Goal: Transaction & Acquisition: Obtain resource

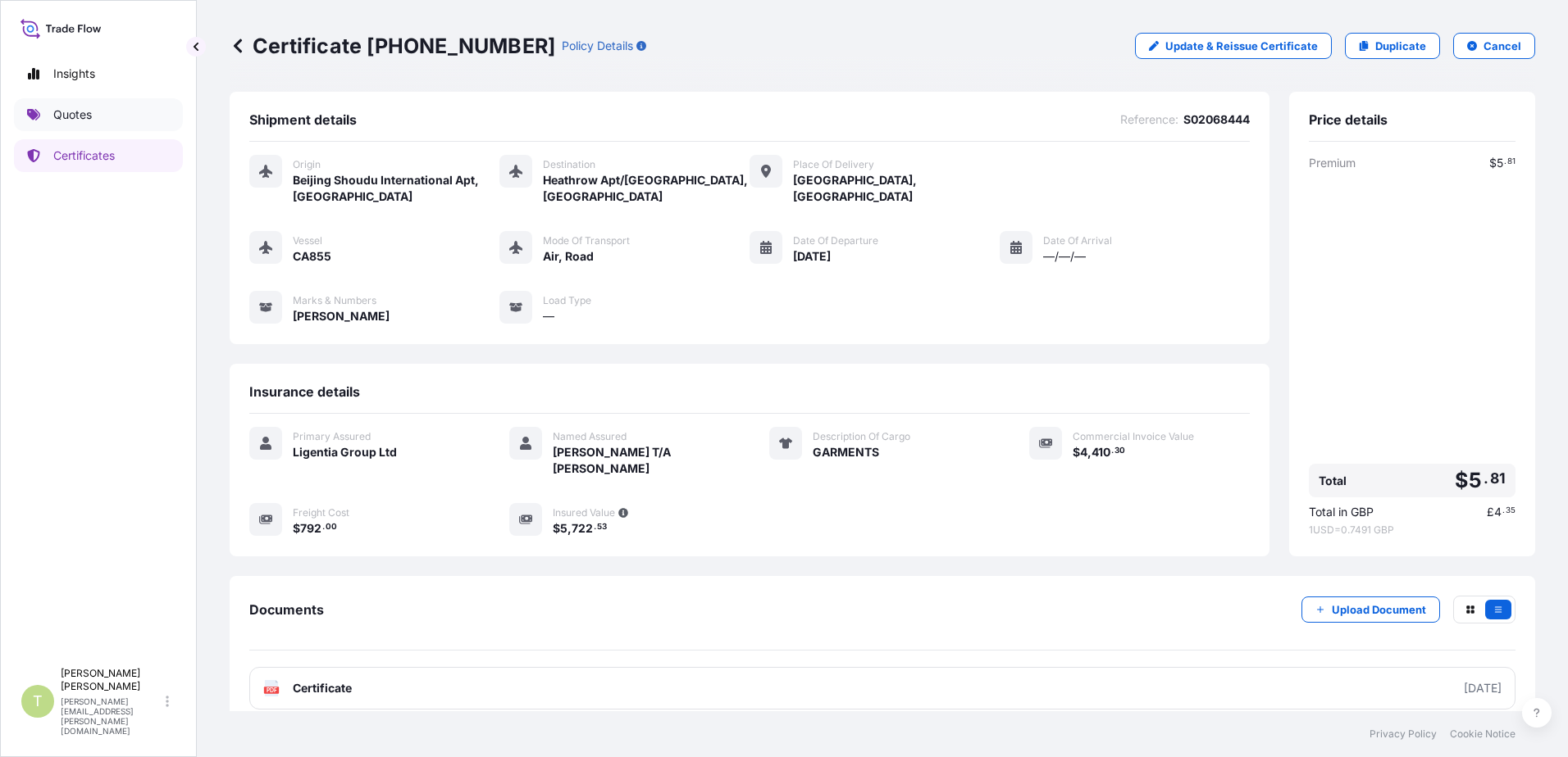
click at [61, 117] on p "Quotes" at bounding box center [72, 114] width 39 height 16
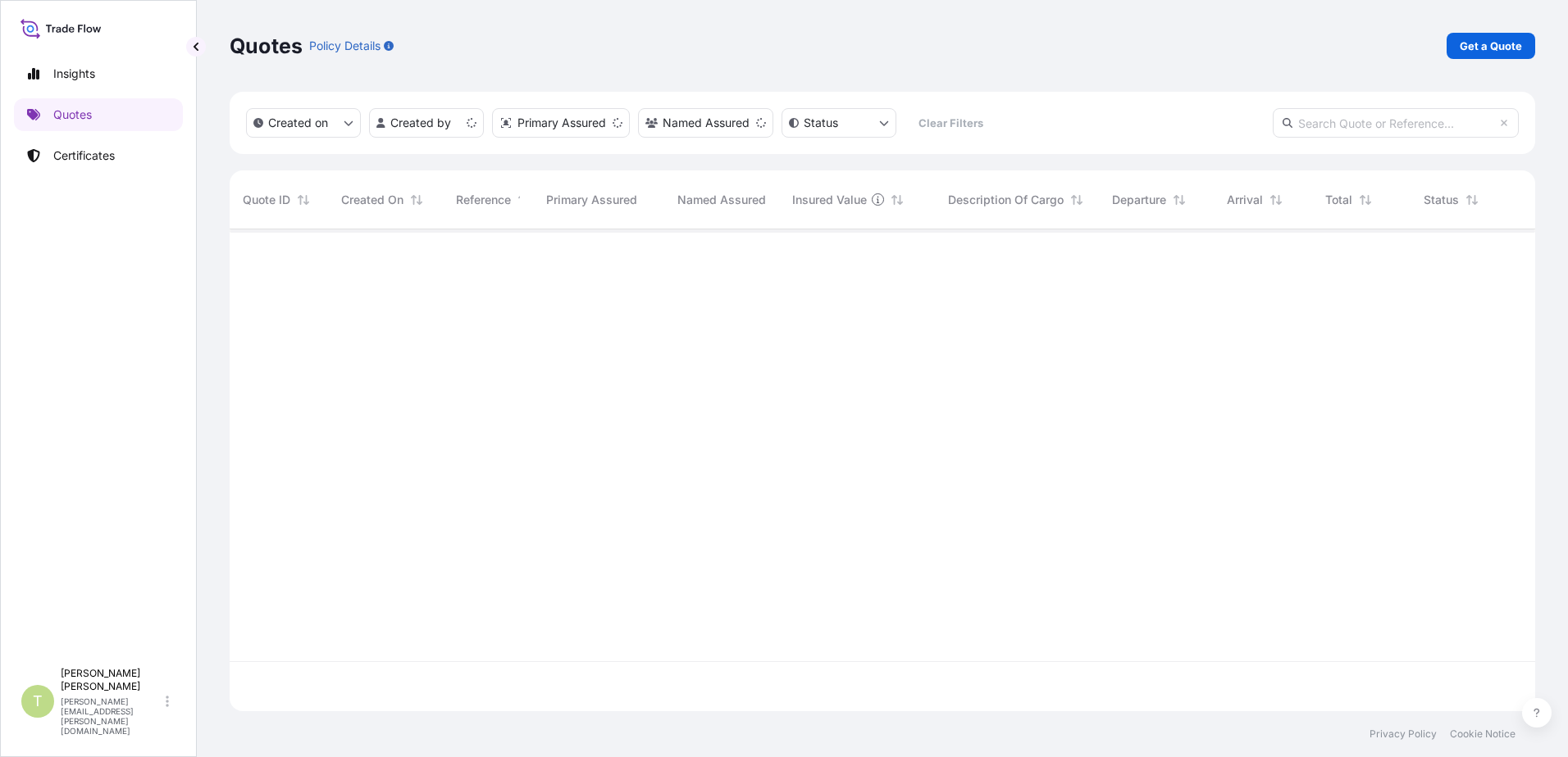
scroll to position [479, 1293]
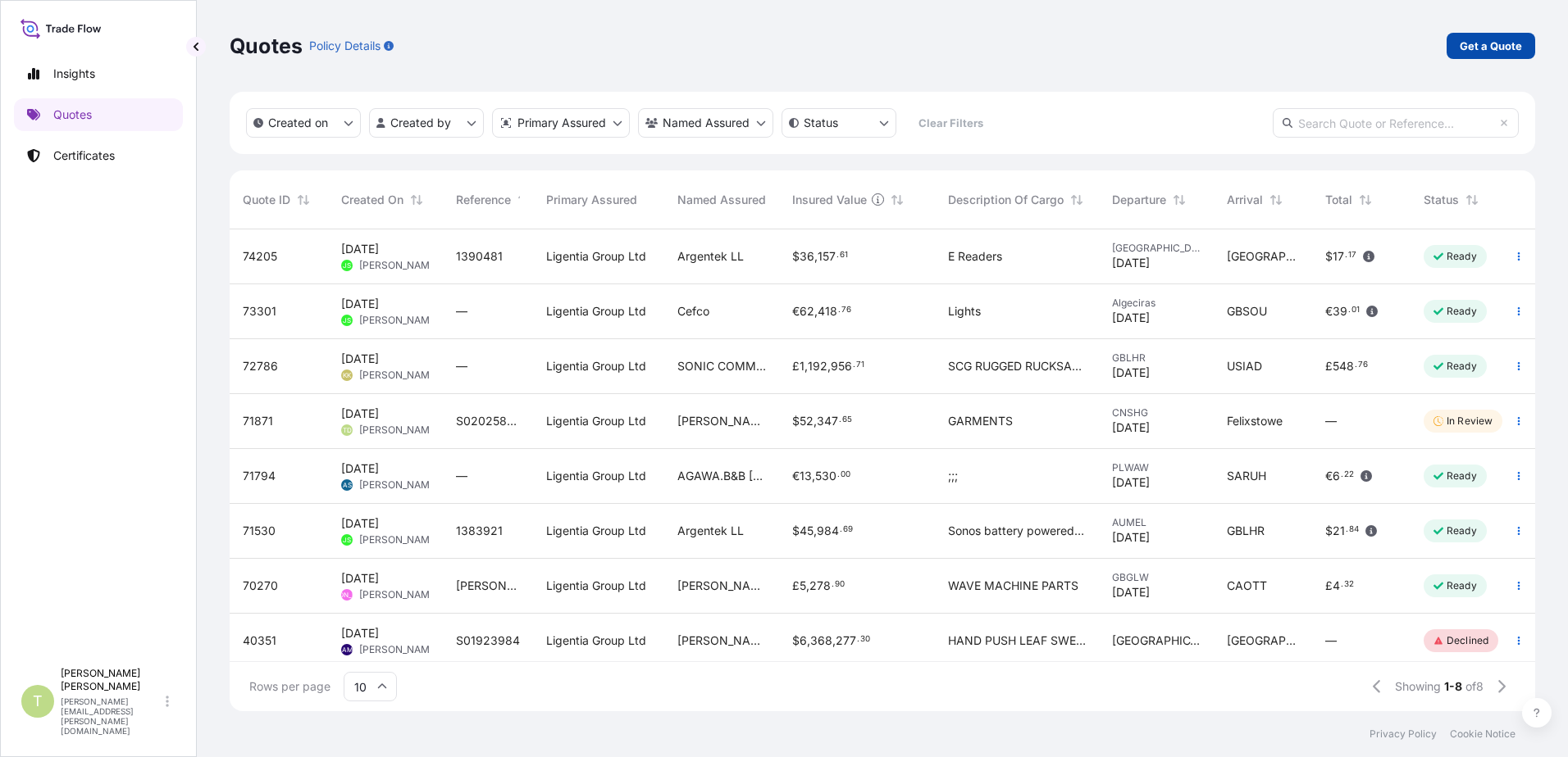
click at [1509, 50] on p "Get a Quote" at bounding box center [1491, 45] width 62 height 16
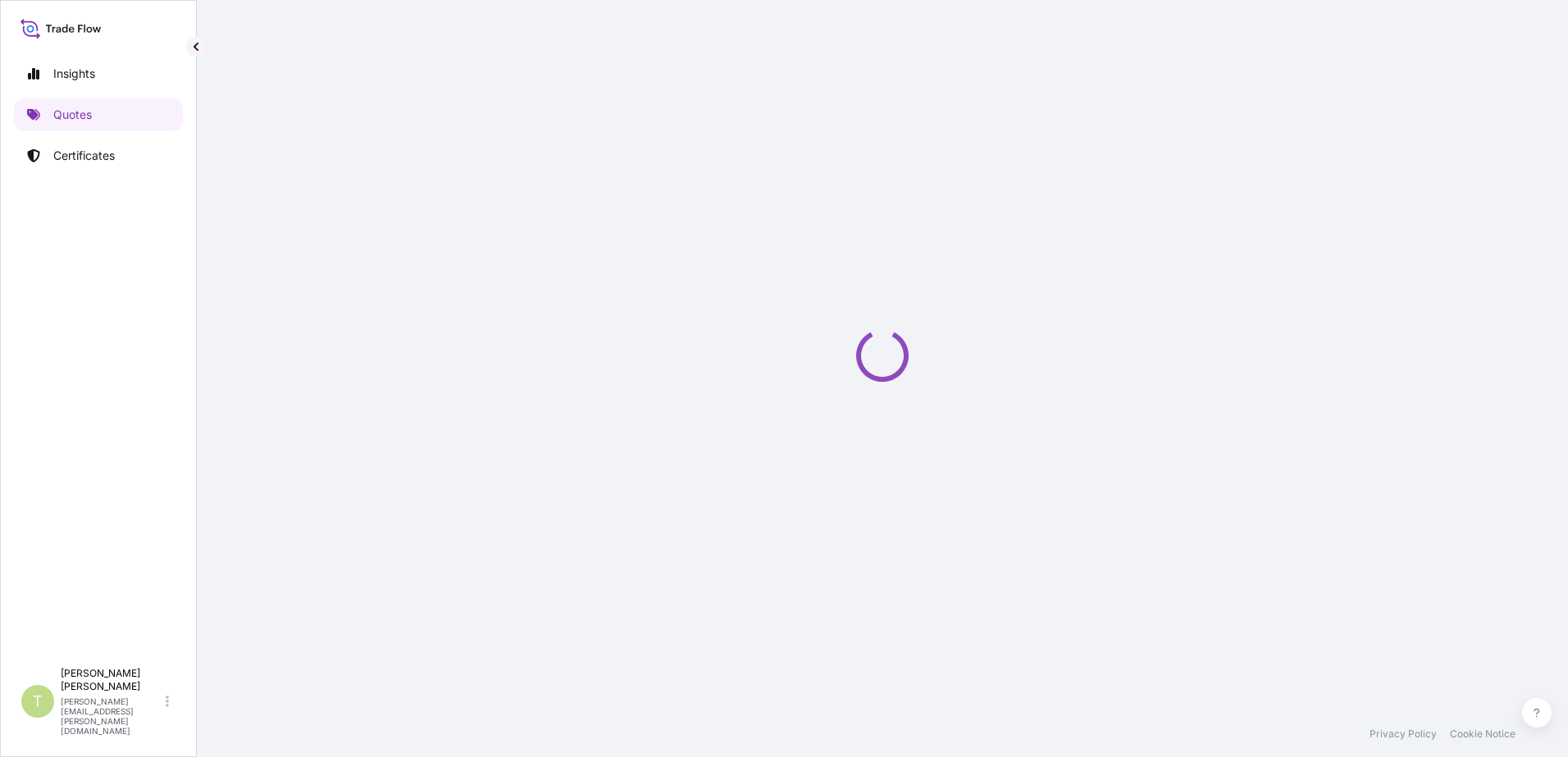
select select "Sea"
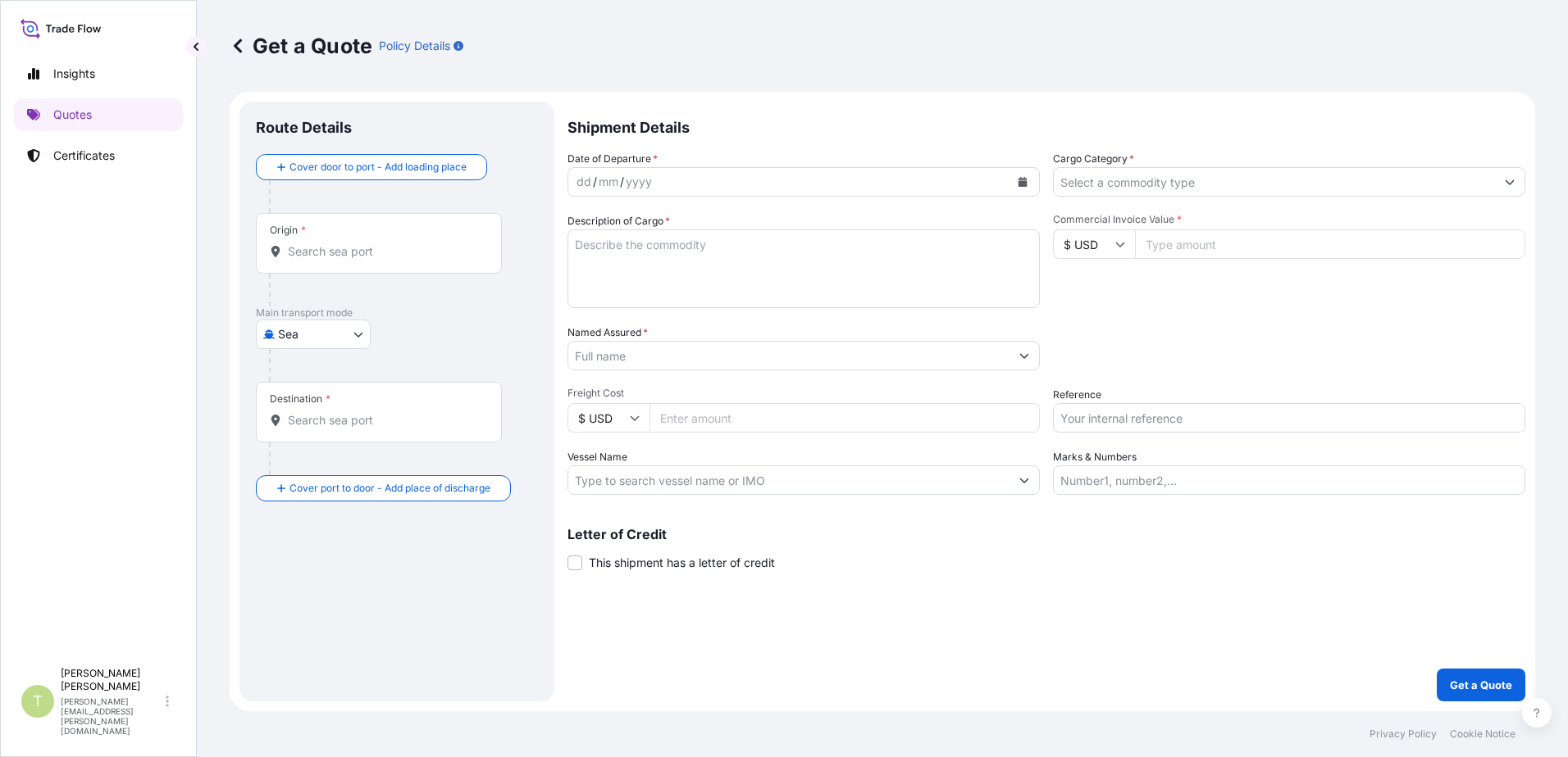
click at [391, 252] on input "Origin *" at bounding box center [384, 251] width 193 height 16
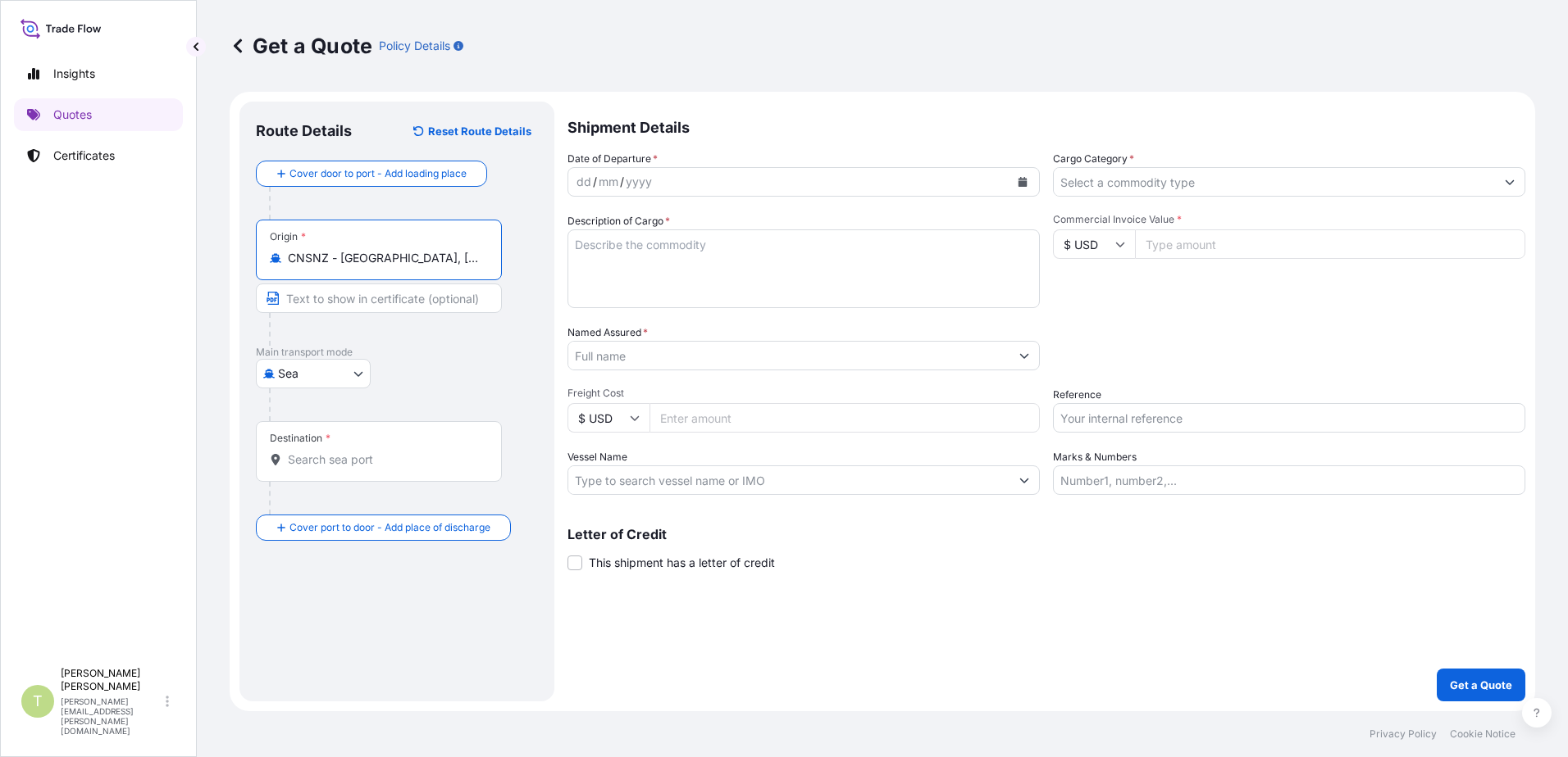
type input "CNSNZ - [GEOGRAPHIC_DATA], [GEOGRAPHIC_DATA]"
click at [359, 376] on body "0 options available. 5 options available. Insights Quotes Certificates T [PERSO…" at bounding box center [784, 378] width 1568 height 757
click at [338, 414] on div "Air" at bounding box center [312, 415] width 101 height 29
select select "Air"
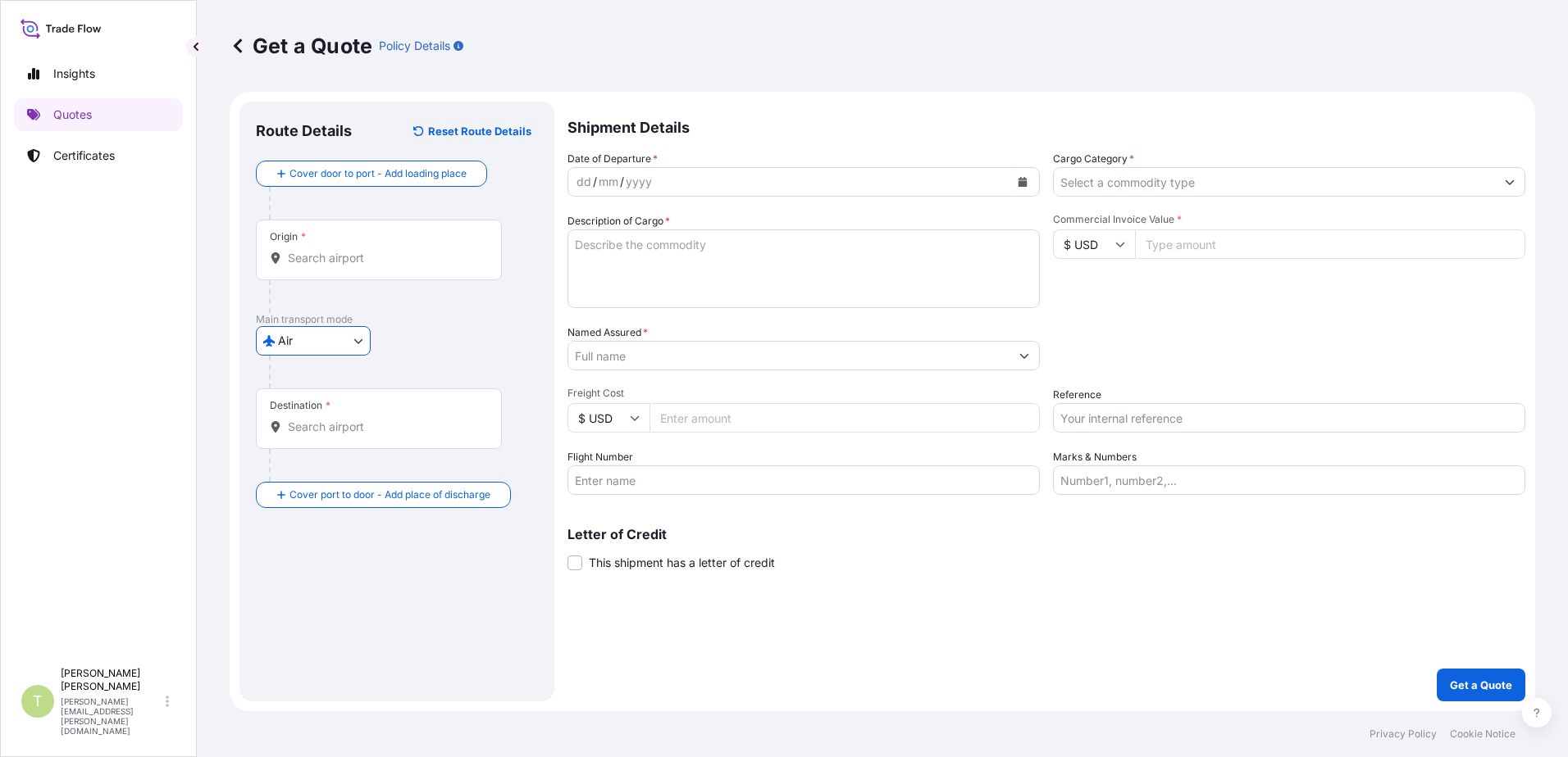
click at [371, 420] on input "Destination *" at bounding box center [384, 427] width 193 height 16
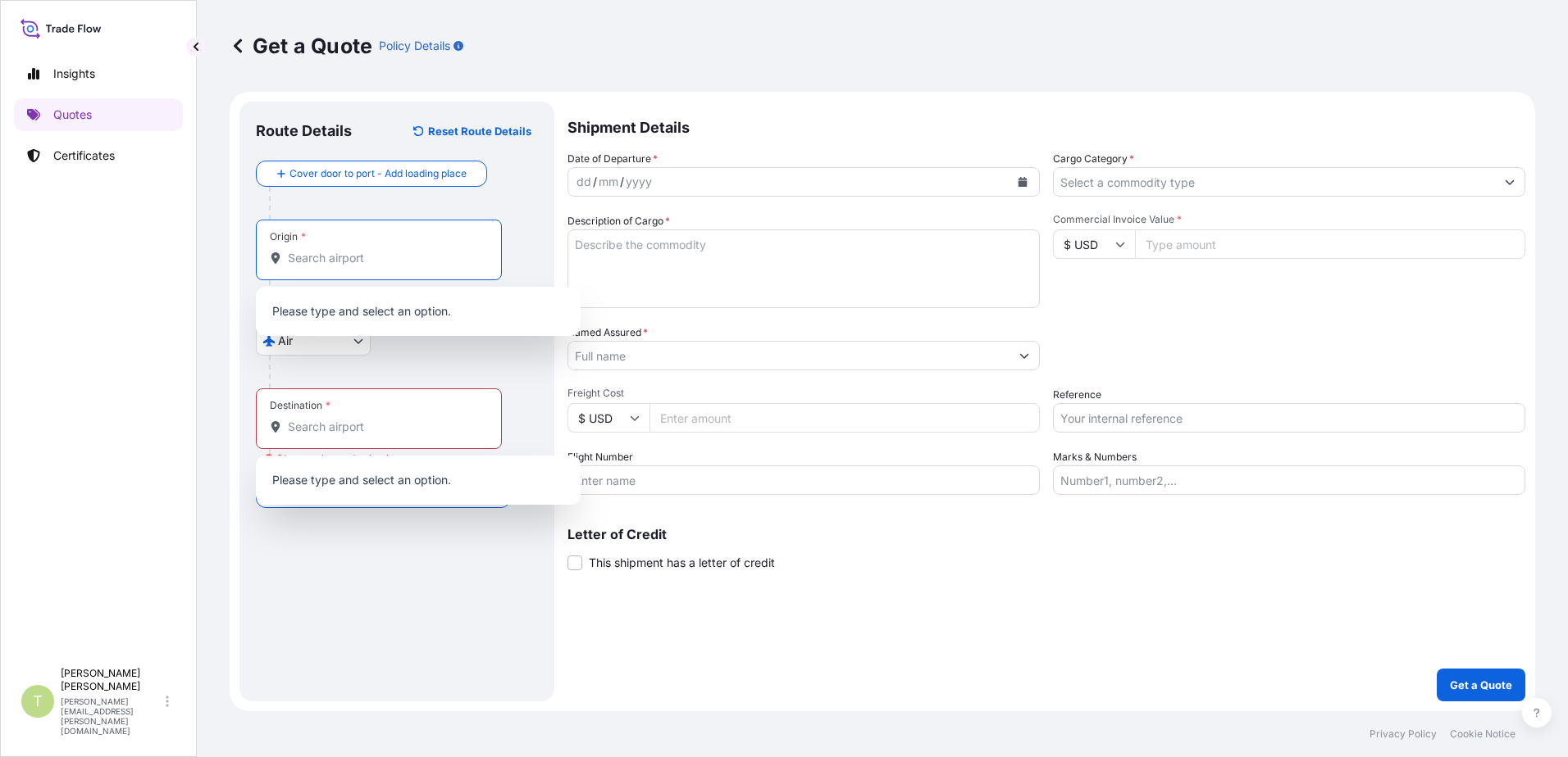
click at [409, 252] on input "Origin *" at bounding box center [384, 257] width 193 height 16
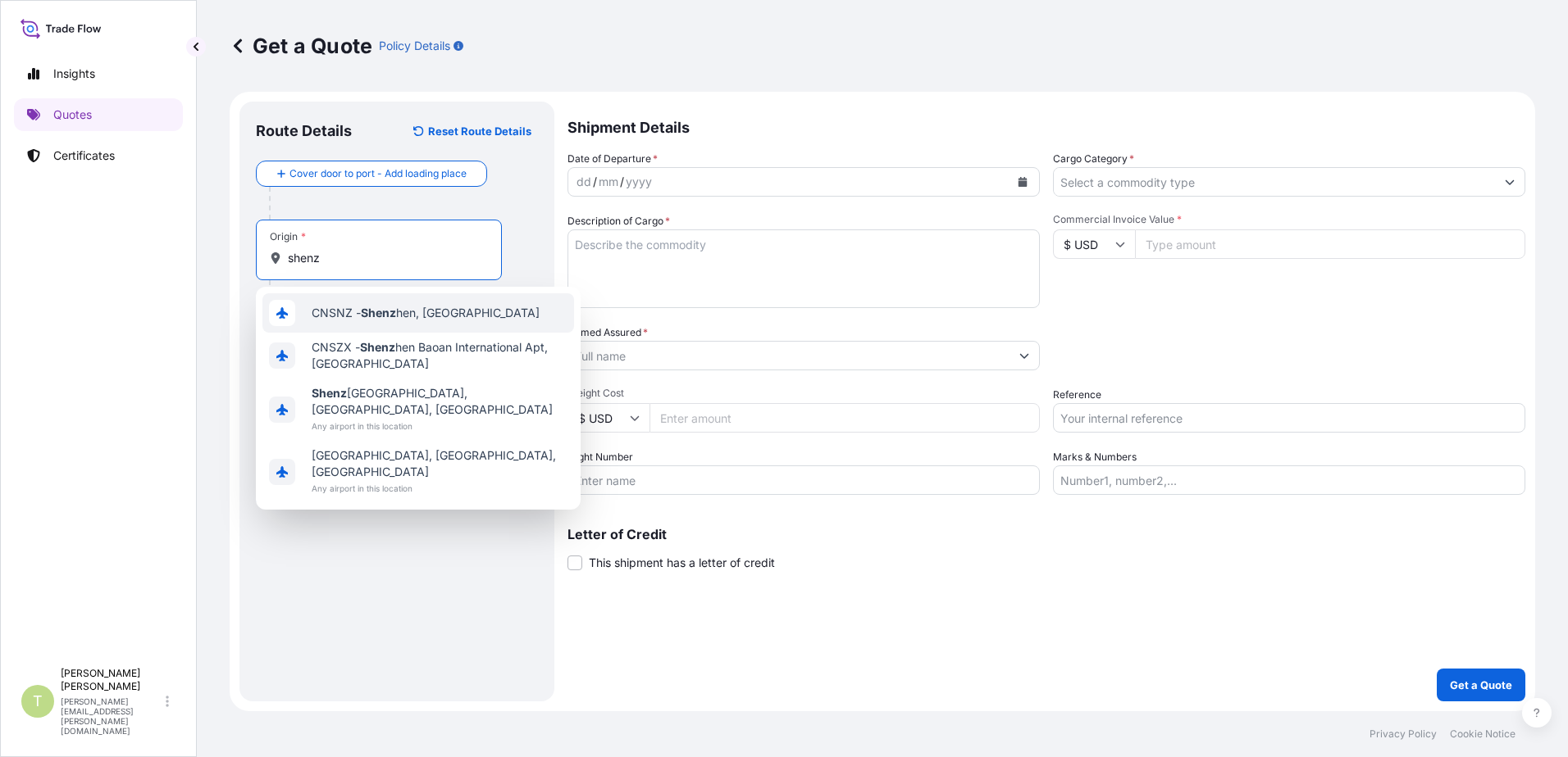
click at [402, 316] on span "CNSNZ - Shenz hen, [GEOGRAPHIC_DATA]" at bounding box center [425, 312] width 228 height 16
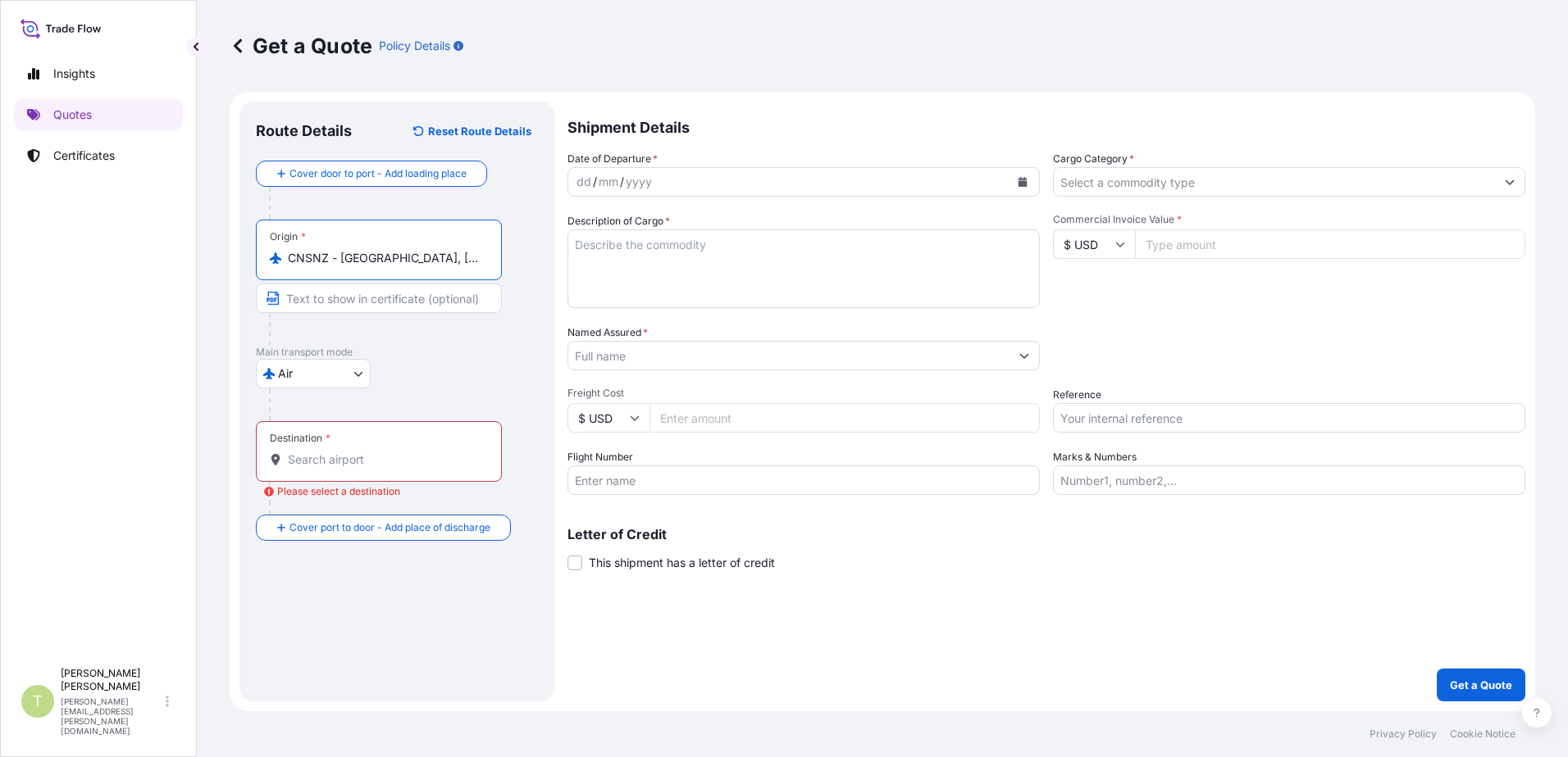
type input "CNSNZ - [GEOGRAPHIC_DATA], [GEOGRAPHIC_DATA]"
click at [428, 467] on input "Destination * Please select a destination" at bounding box center [384, 459] width 193 height 16
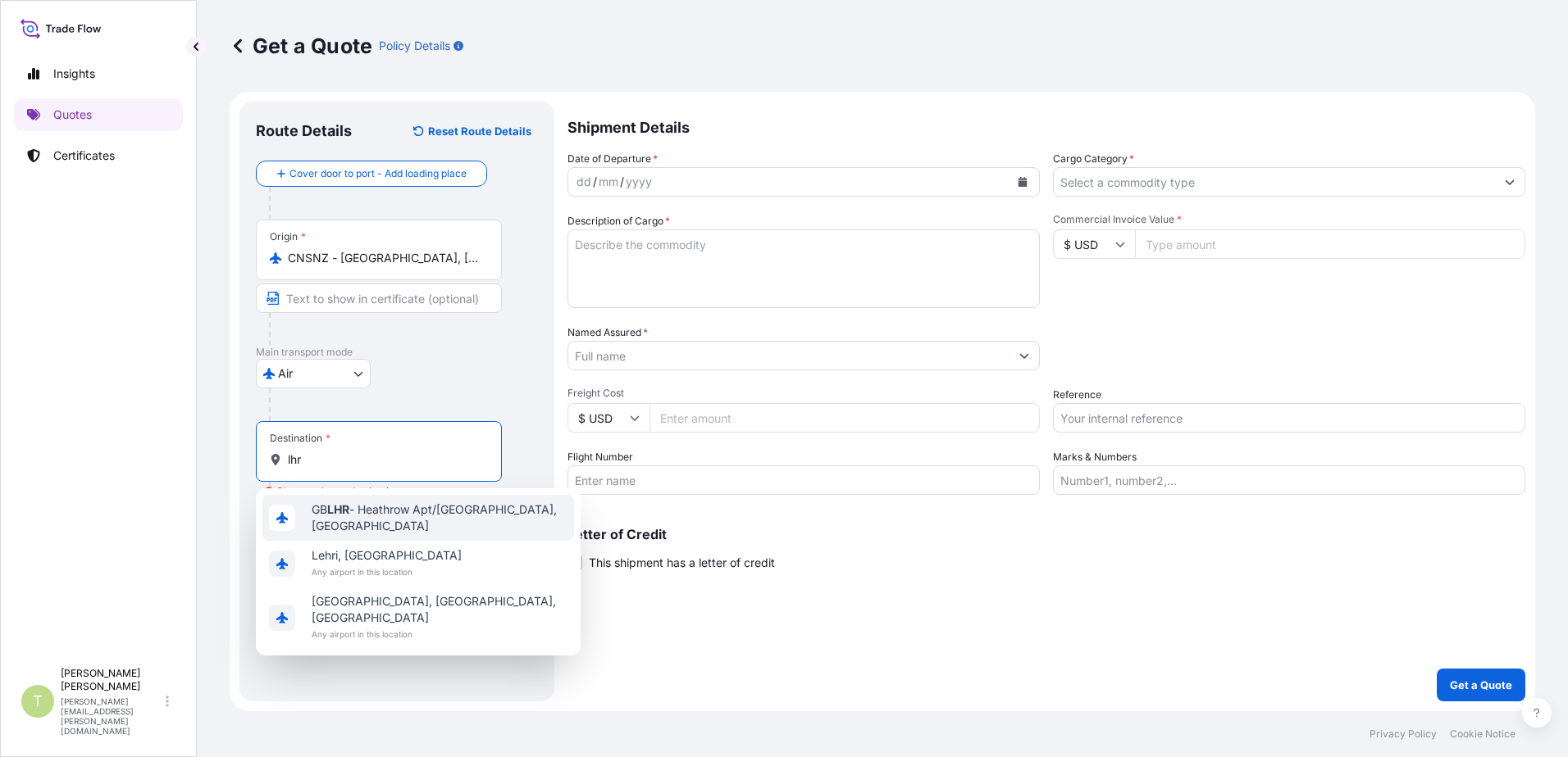
click at [388, 511] on span "GB LHR - Heathrow Apt/[GEOGRAPHIC_DATA], [GEOGRAPHIC_DATA]" at bounding box center [439, 518] width 256 height 33
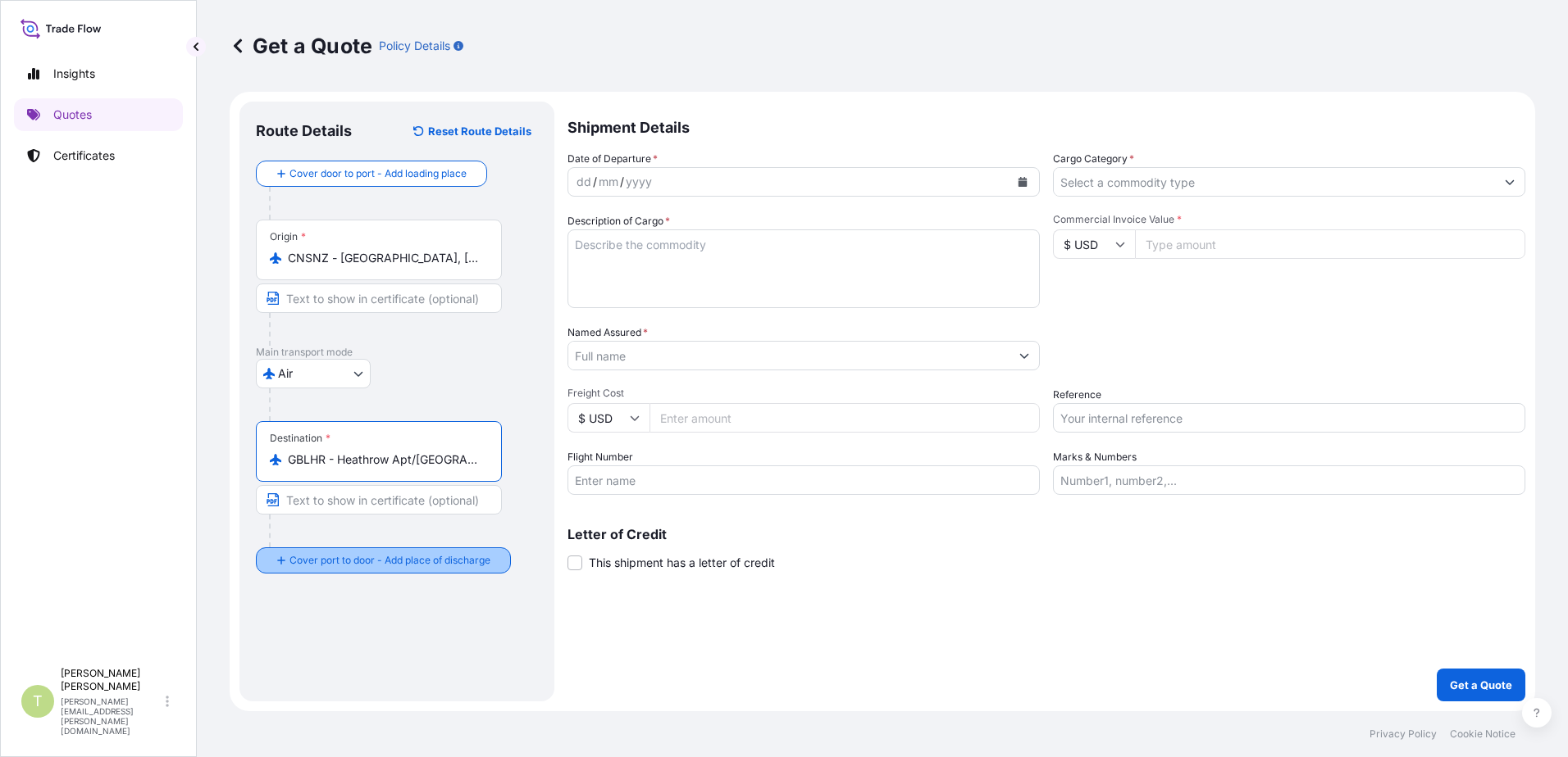
type input "GBLHR - Heathrow Apt/[GEOGRAPHIC_DATA], [GEOGRAPHIC_DATA]"
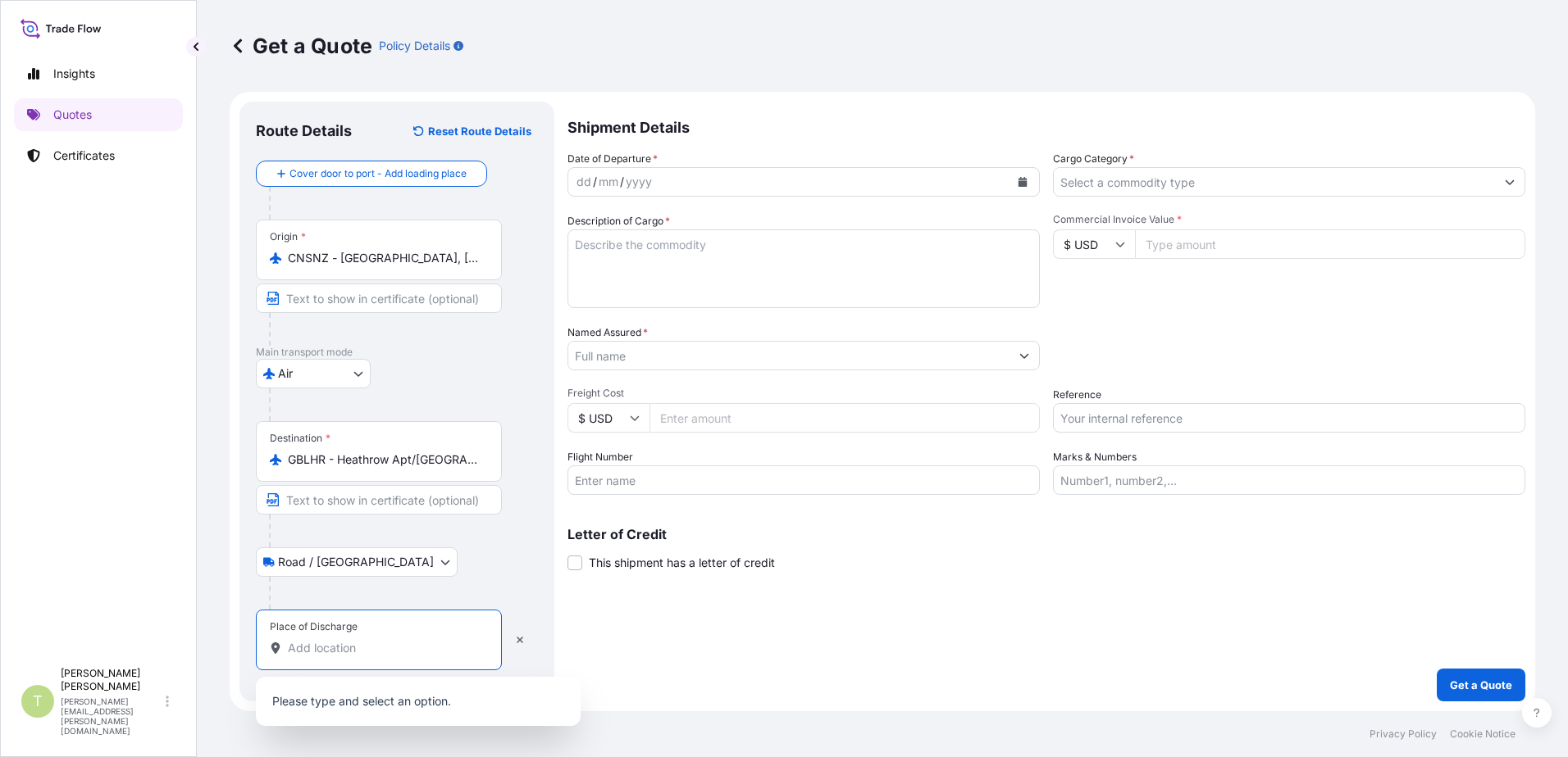
click at [355, 653] on input "Place of Discharge" at bounding box center [384, 648] width 193 height 16
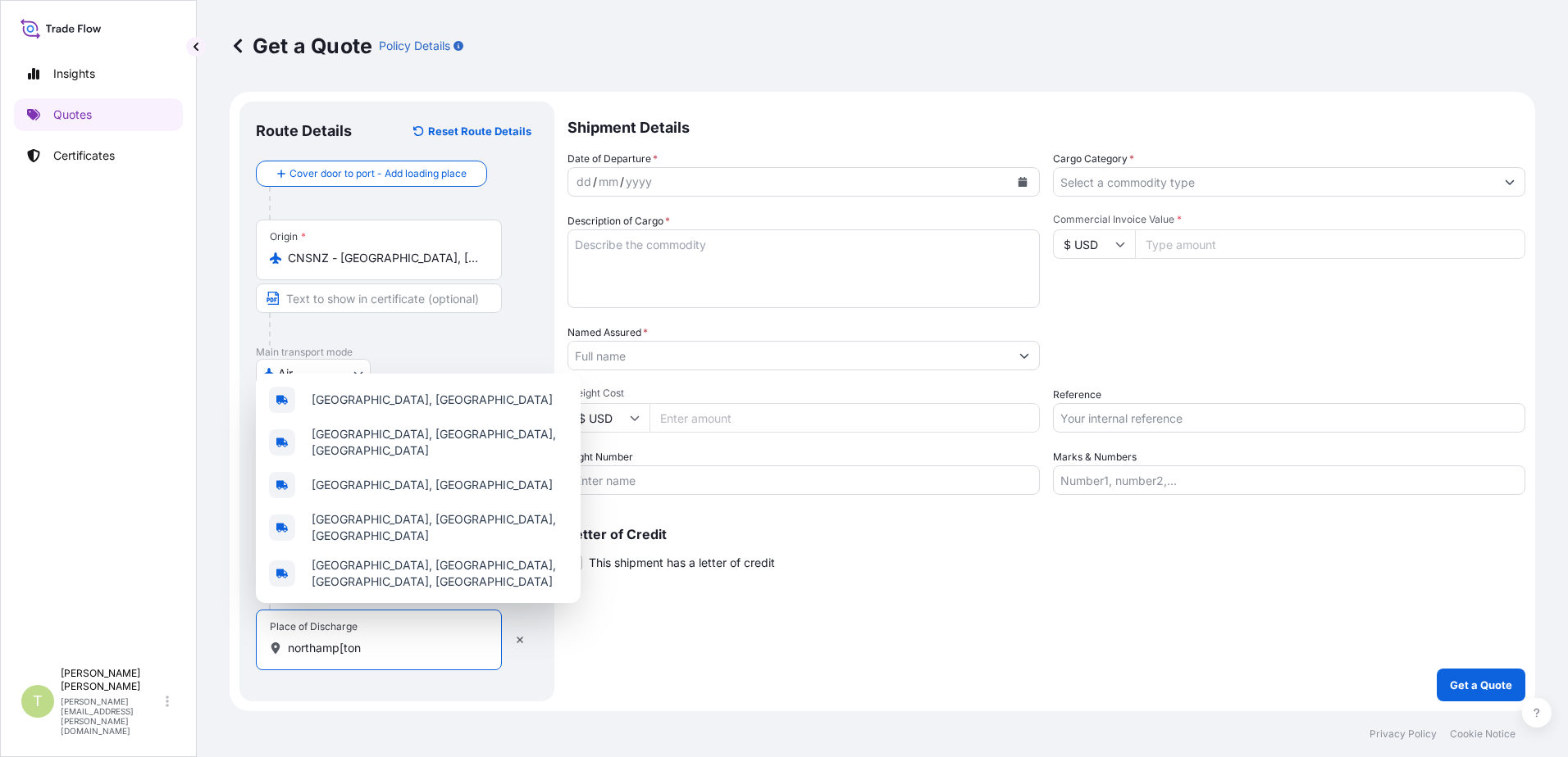
click at [341, 647] on input "northamp[ton" at bounding box center [384, 648] width 193 height 16
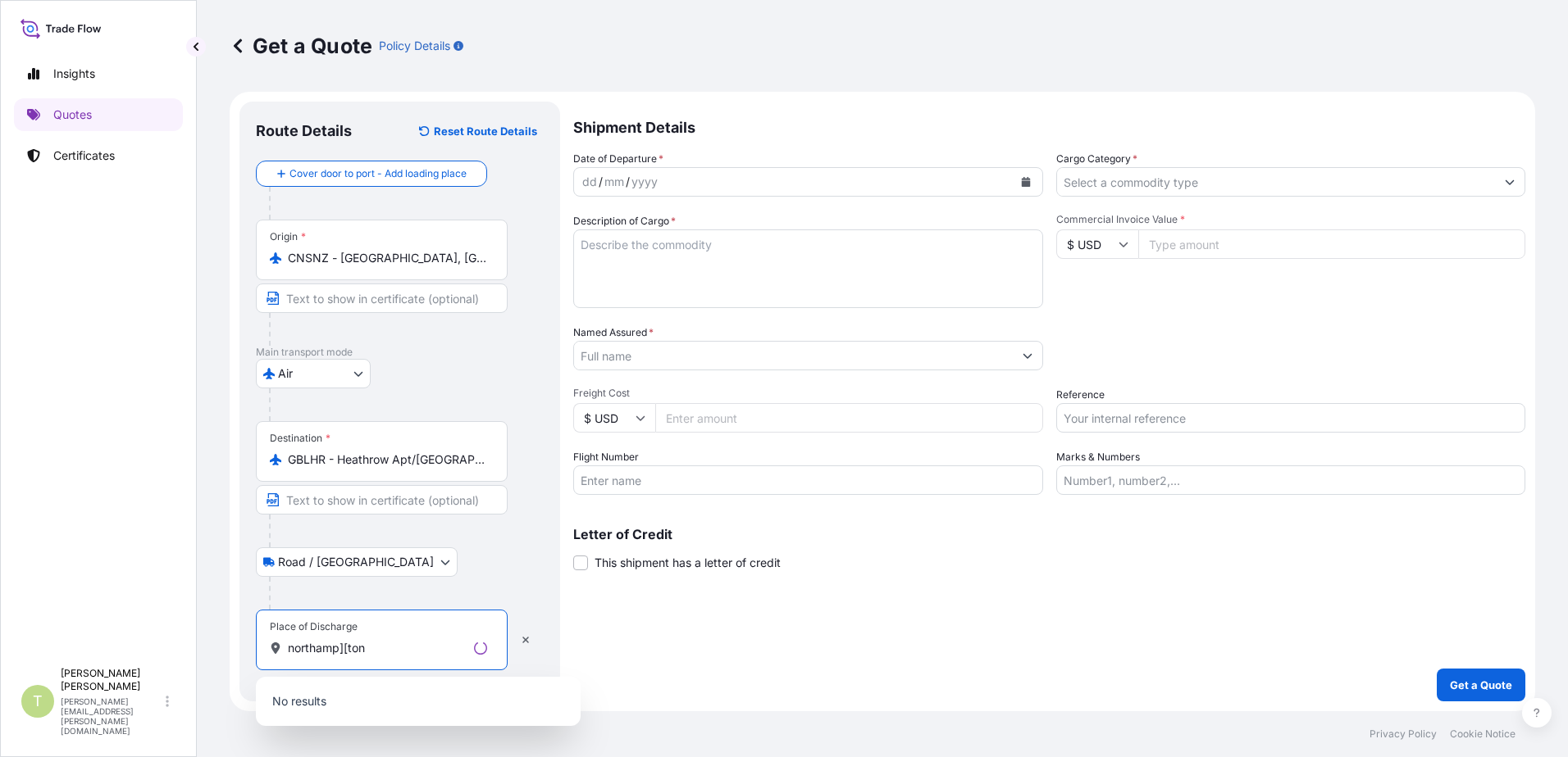
click at [367, 418] on div at bounding box center [406, 405] width 275 height 33
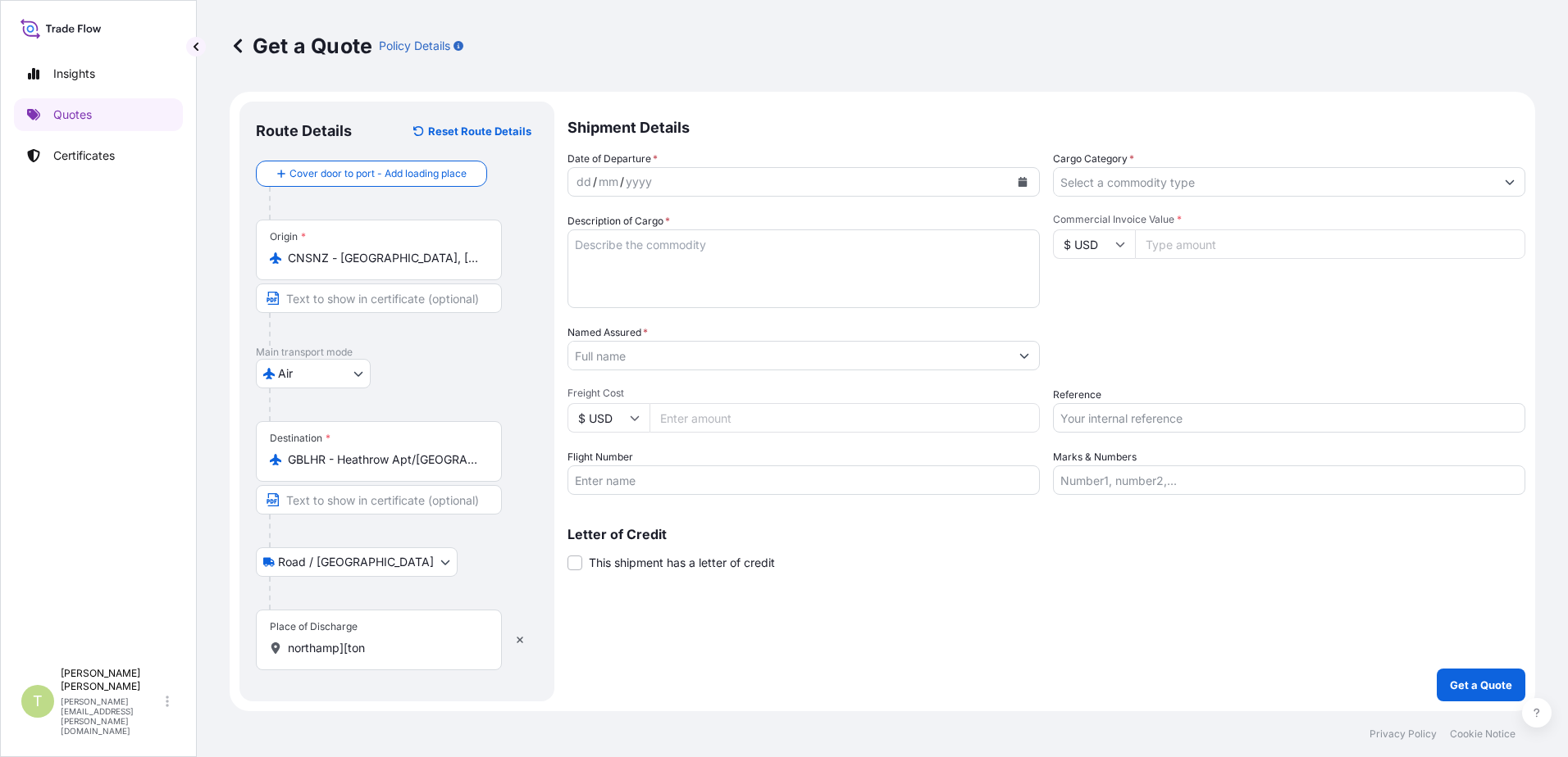
drag, startPoint x: 348, startPoint y: 650, endPoint x: 340, endPoint y: 652, distance: 8.2
click at [347, 650] on input "northamp][ton" at bounding box center [384, 648] width 193 height 16
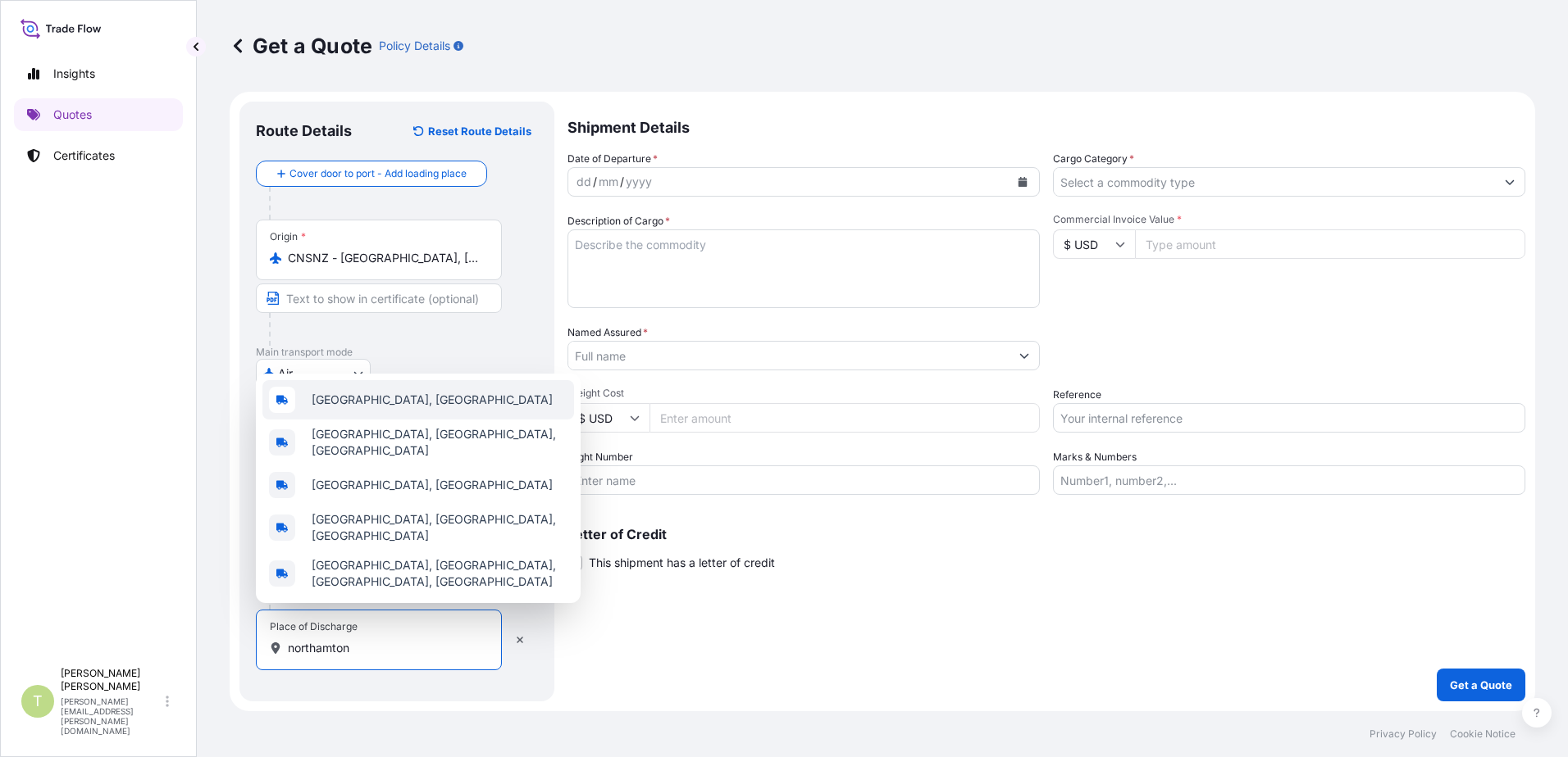
click at [379, 407] on span "[GEOGRAPHIC_DATA], [GEOGRAPHIC_DATA]" at bounding box center [432, 399] width 241 height 16
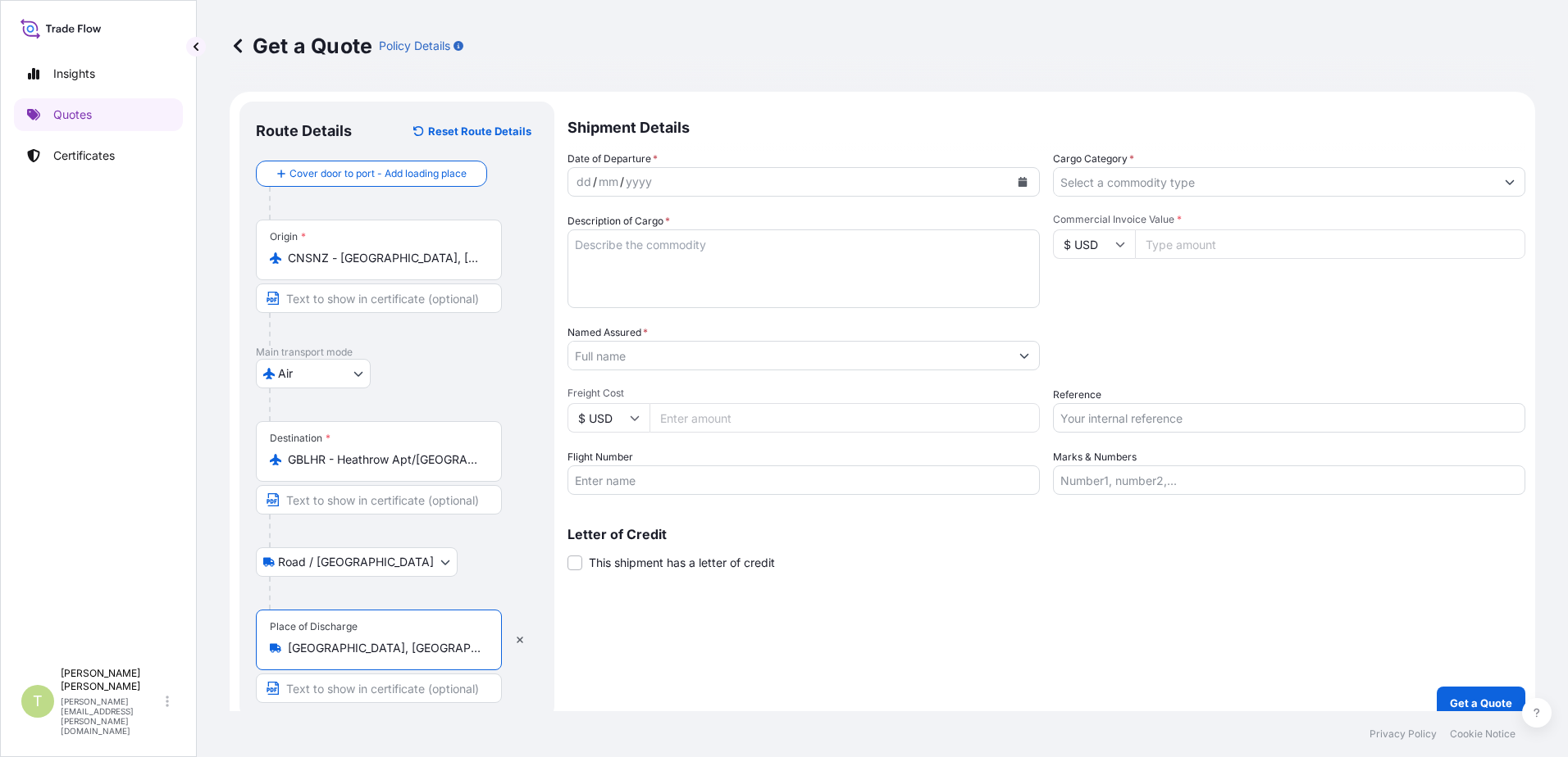
type input "[GEOGRAPHIC_DATA], [GEOGRAPHIC_DATA]"
click at [807, 189] on div "dd / mm / yyyy" at bounding box center [789, 182] width 441 height 29
click at [825, 178] on div "dd / mm / yyyy" at bounding box center [789, 182] width 441 height 29
click at [1019, 184] on icon "Calendar" at bounding box center [1024, 182] width 9 height 9
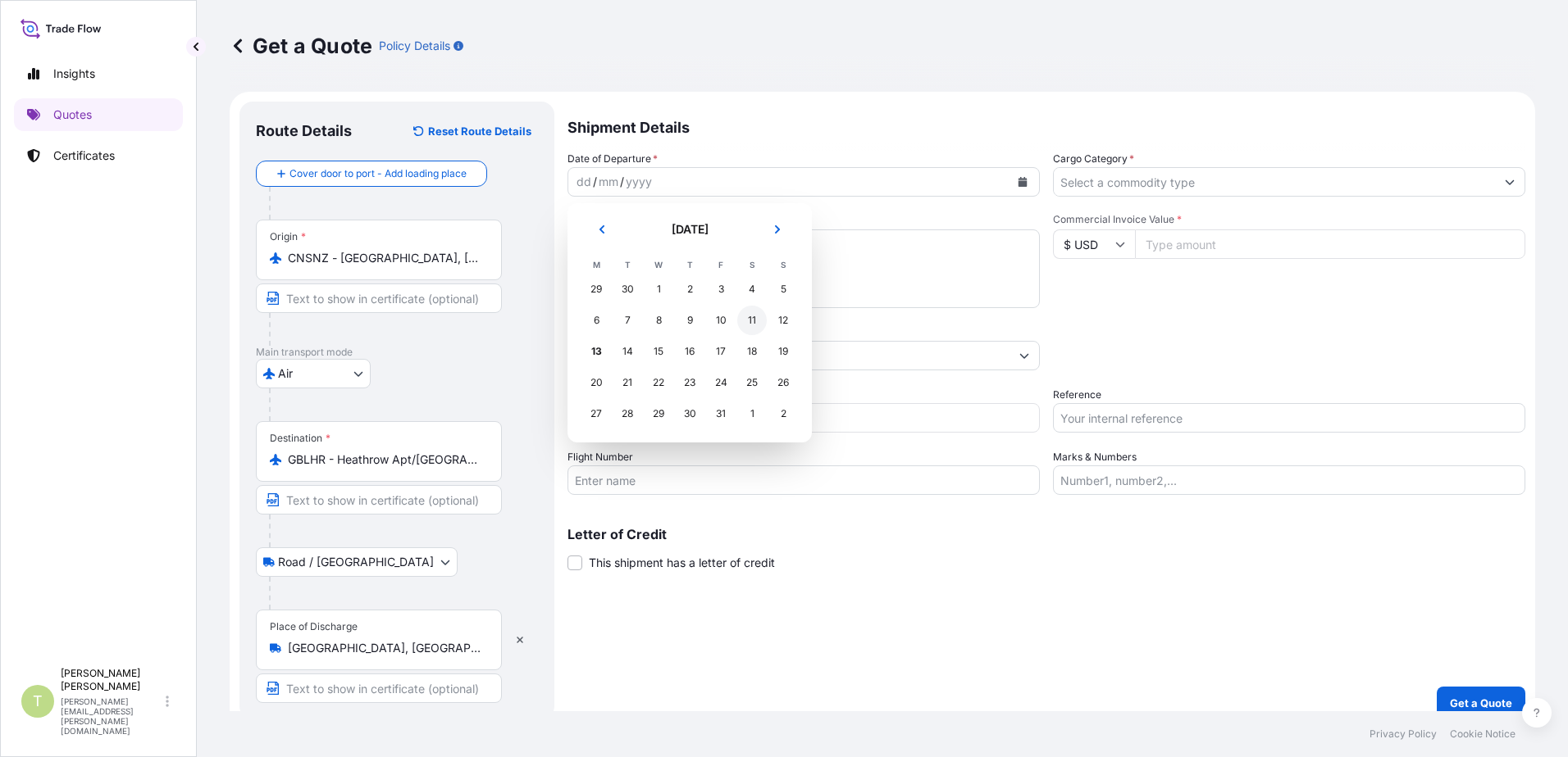
click at [750, 325] on div "11" at bounding box center [752, 320] width 29 height 29
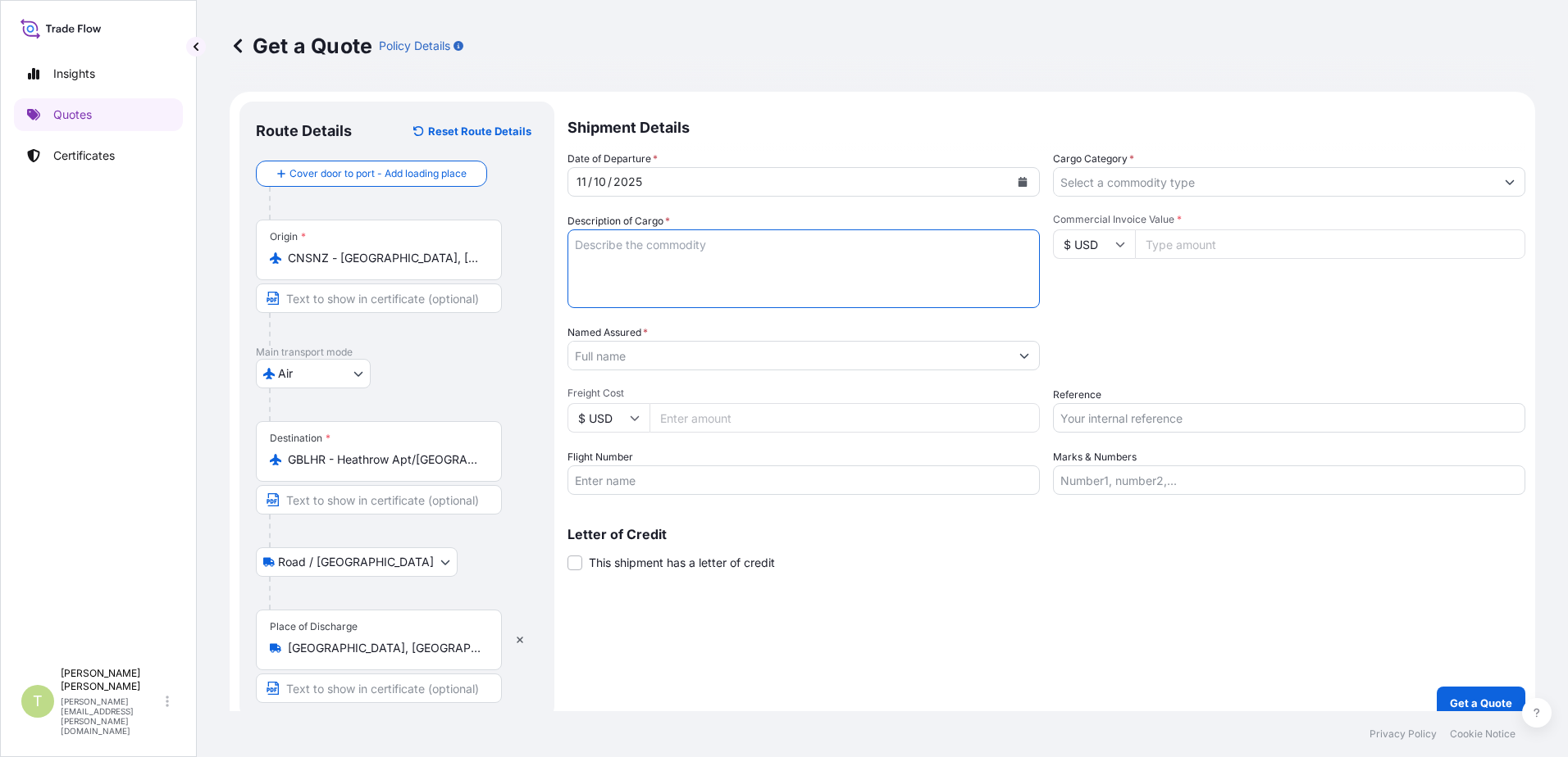
click at [704, 241] on textarea "Description of Cargo *" at bounding box center [803, 269] width 472 height 79
type textarea "g"
type textarea "GARMENTS"
click at [1506, 182] on icon "Show suggestions" at bounding box center [1511, 183] width 9 height 5
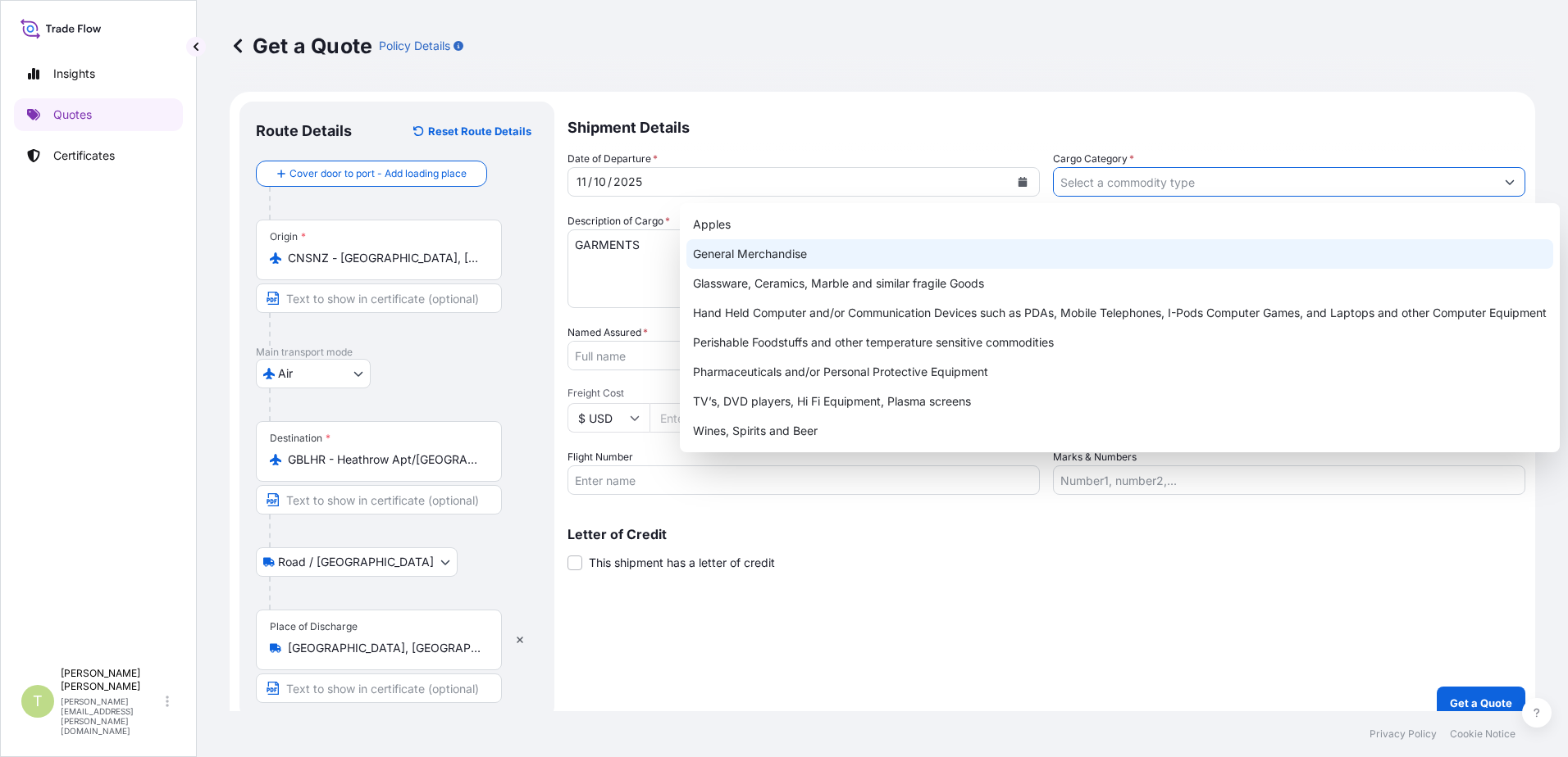
click at [889, 254] on div "General Merchandise" at bounding box center [1120, 254] width 867 height 29
type input "General Merchandise"
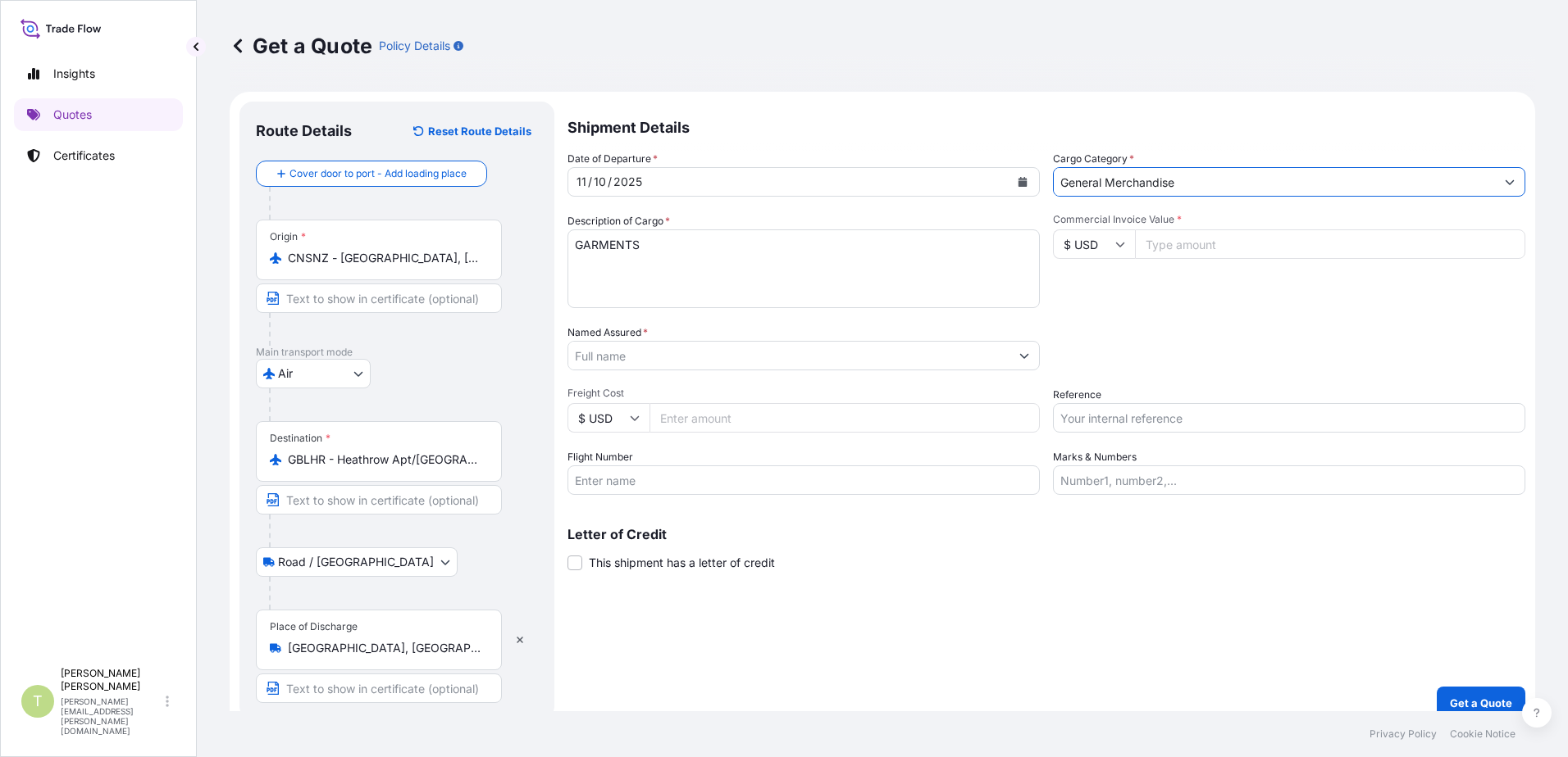
click at [733, 353] on input "Named Assured *" at bounding box center [789, 355] width 441 height 29
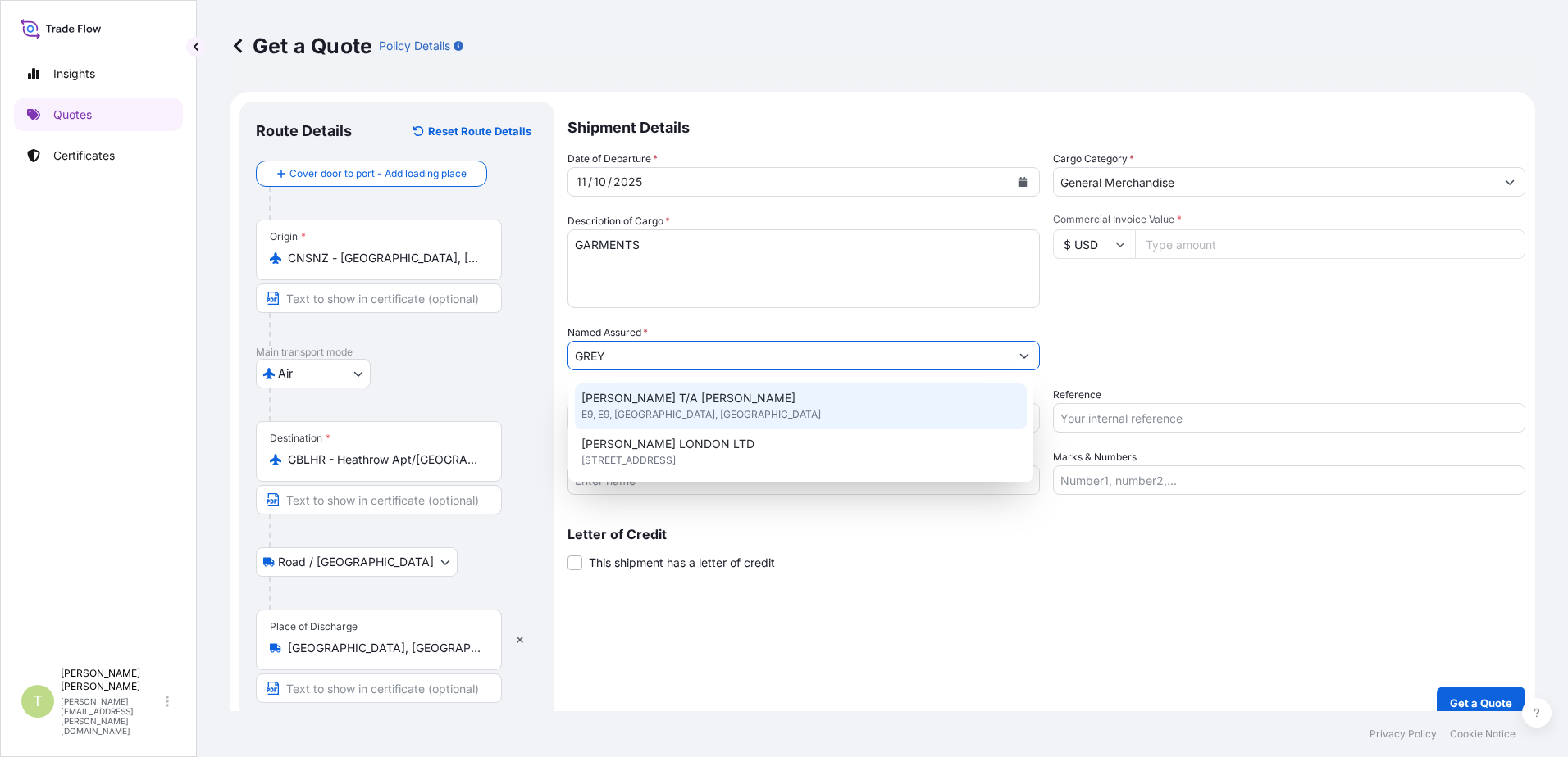
click at [749, 401] on span "[PERSON_NAME] T/A [PERSON_NAME]" at bounding box center [688, 397] width 214 height 16
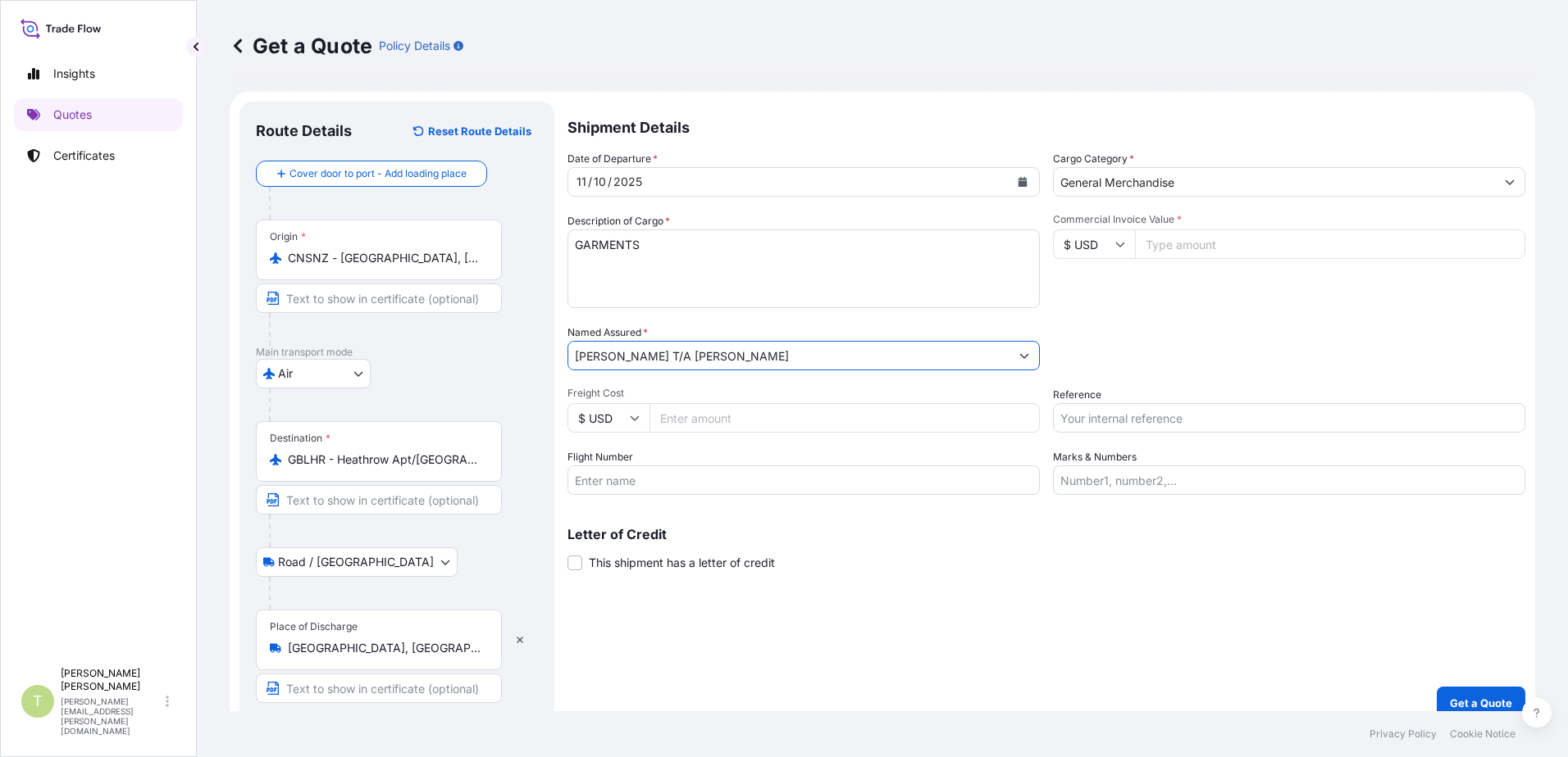
type input "[PERSON_NAME] T/A [PERSON_NAME]"
click at [727, 424] on input "Freight Cost" at bounding box center [845, 417] width 390 height 29
